Goal: Task Accomplishment & Management: Use online tool/utility

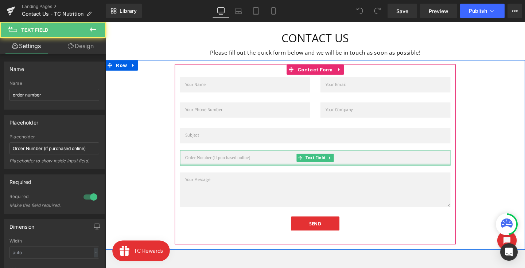
click at [291, 171] on div at bounding box center [326, 172] width 284 height 2
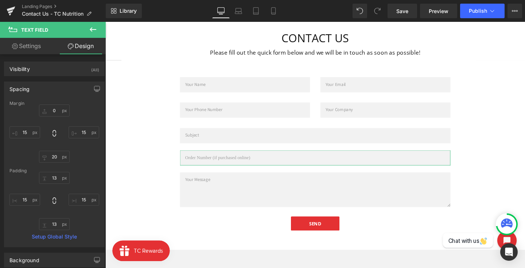
click at [24, 46] on link "Settings" at bounding box center [26, 46] width 53 height 16
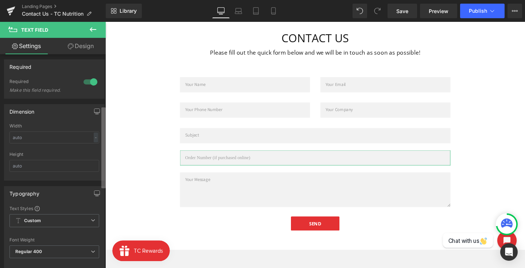
scroll to position [49, 0]
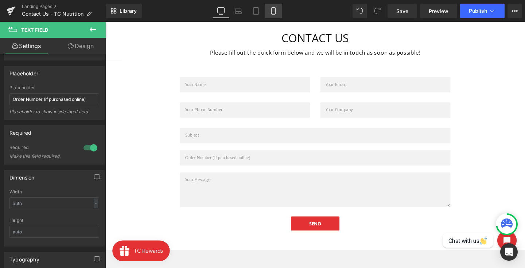
click at [273, 12] on icon at bounding box center [273, 10] width 7 height 7
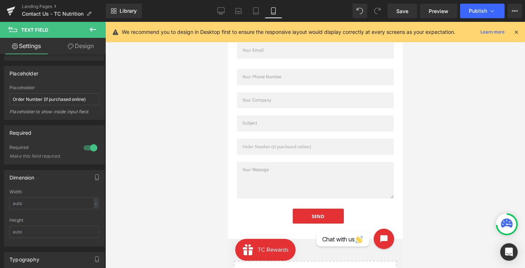
scroll to position [92, 0]
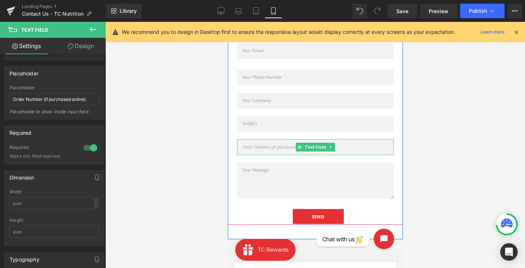
click at [277, 147] on input "text" at bounding box center [315, 147] width 157 height 16
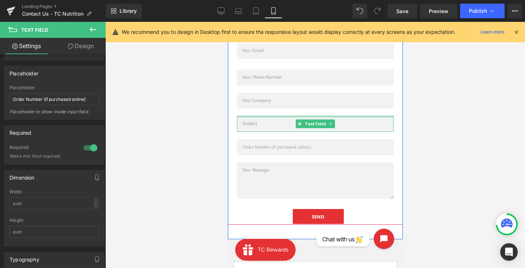
click at [250, 116] on div at bounding box center [315, 117] width 157 height 2
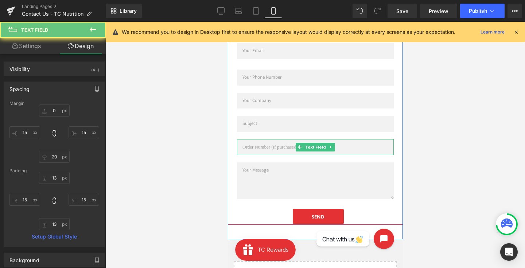
click at [257, 145] on input "text" at bounding box center [315, 147] width 157 height 16
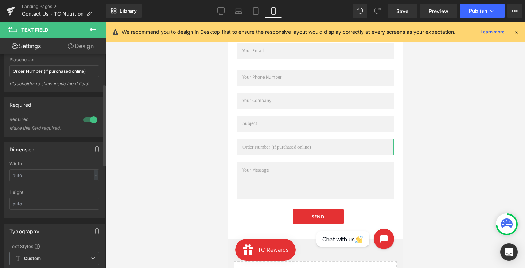
scroll to position [0, 0]
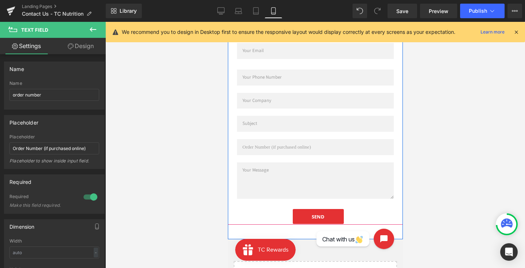
click at [284, 121] on input "text" at bounding box center [315, 124] width 157 height 16
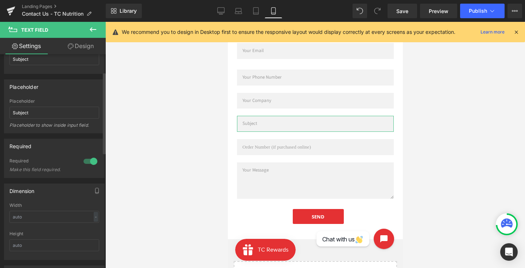
scroll to position [46, 0]
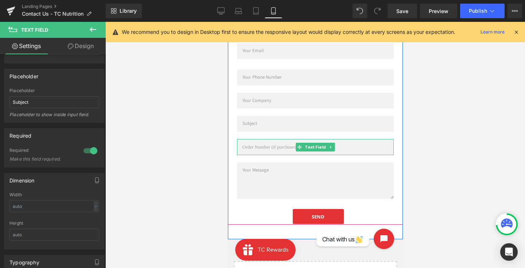
click at [251, 147] on input "text" at bounding box center [315, 147] width 157 height 16
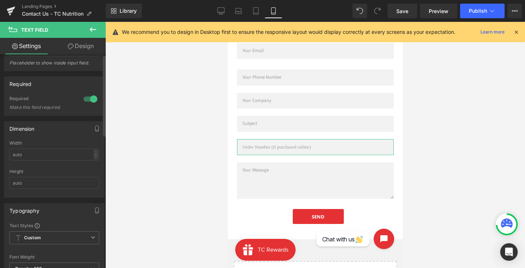
scroll to position [0, 0]
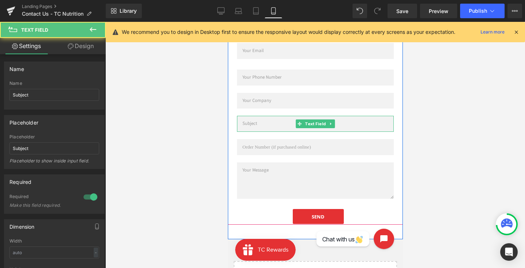
click at [264, 123] on input "text" at bounding box center [315, 124] width 157 height 16
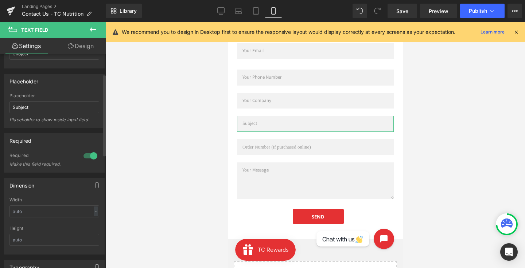
scroll to position [158, 0]
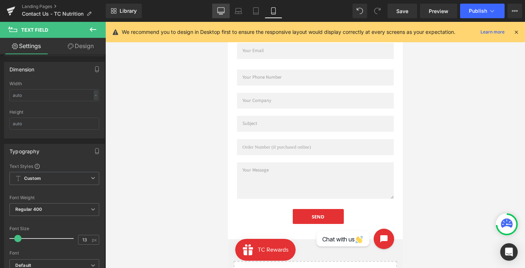
click at [222, 14] on icon at bounding box center [221, 13] width 2 height 1
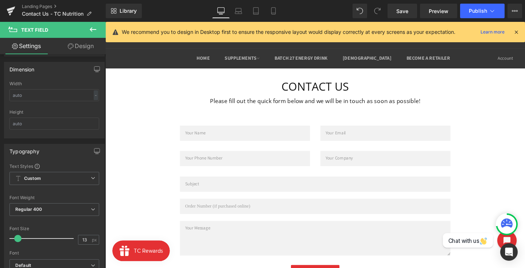
scroll to position [2, 0]
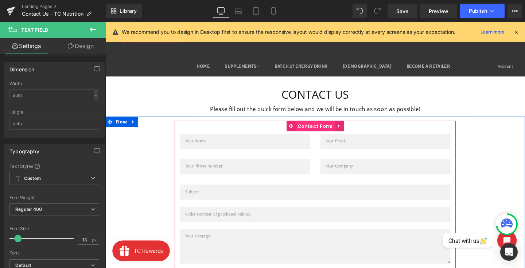
click at [312, 129] on span "Contact Form" at bounding box center [326, 131] width 41 height 11
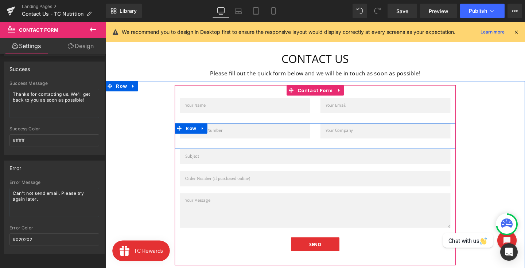
scroll to position [82, 0]
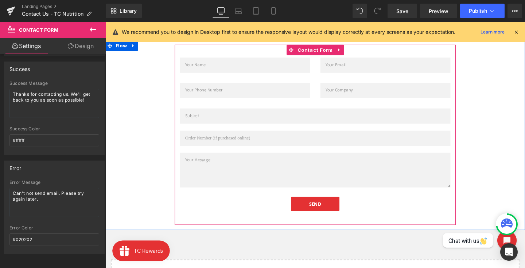
click at [280, 152] on div "Text Field Email Field Row Text Field Text Field Row Text Field Text Field Text…" at bounding box center [325, 140] width 295 height 162
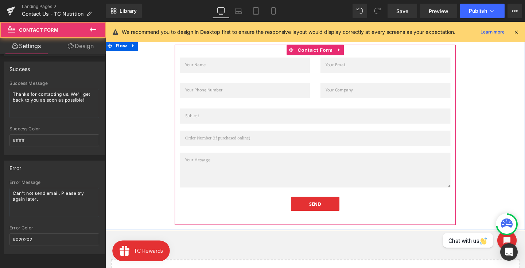
click at [275, 147] on input "text" at bounding box center [326, 144] width 284 height 16
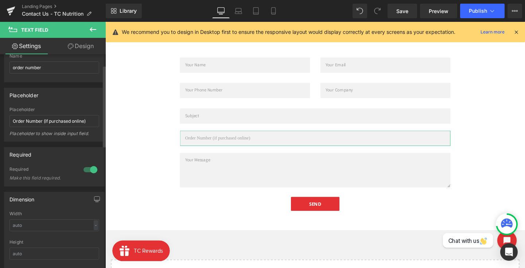
scroll to position [28, 0]
click at [408, 5] on link "Save" at bounding box center [403, 11] width 30 height 15
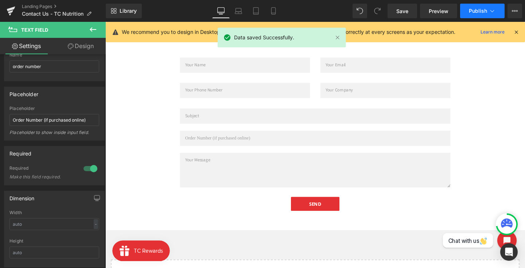
click at [477, 11] on span "Publish" at bounding box center [478, 11] width 18 height 6
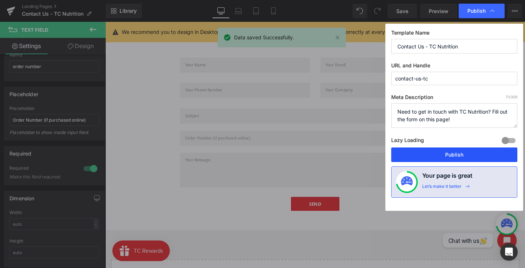
click at [456, 152] on button "Publish" at bounding box center [454, 155] width 126 height 15
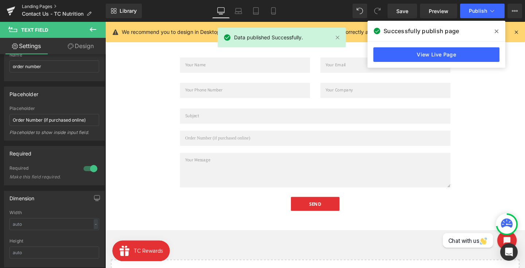
click at [30, 8] on link "Landing Pages" at bounding box center [64, 7] width 84 height 6
